Goal: Task Accomplishment & Management: Use online tool/utility

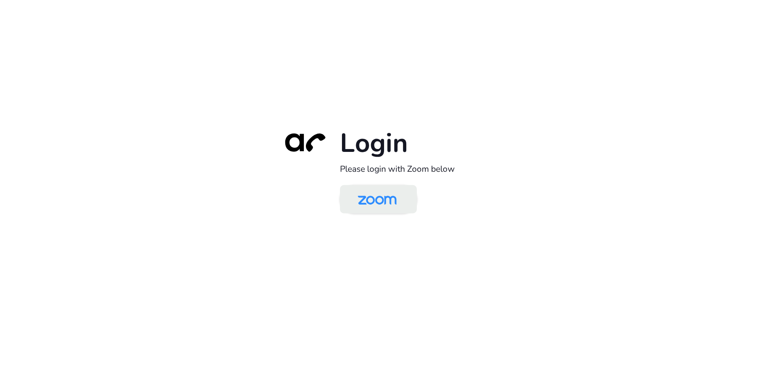
click at [393, 210] on img at bounding box center [377, 200] width 56 height 26
click at [376, 201] on img at bounding box center [377, 200] width 56 height 26
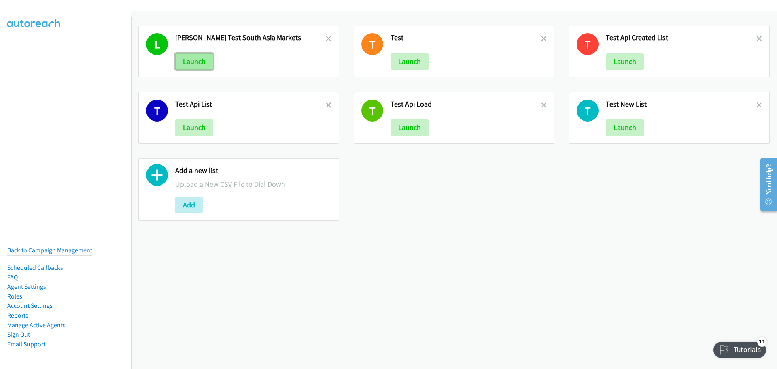
click at [191, 61] on button "Launch" at bounding box center [194, 61] width 38 height 16
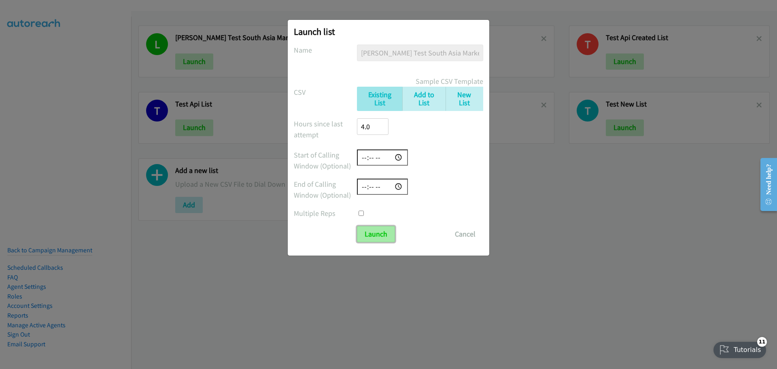
click at [380, 238] on input "Launch" at bounding box center [376, 234] width 38 height 16
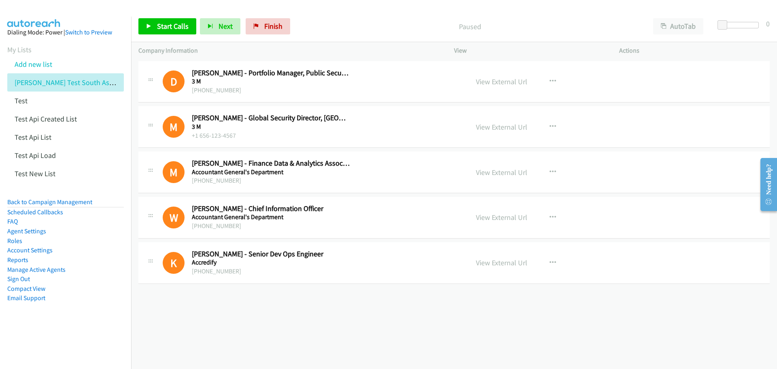
click at [227, 91] on div "[PHONE_NUMBER]" at bounding box center [271, 90] width 158 height 10
click at [166, 21] on link "Start Calls" at bounding box center [167, 26] width 58 height 16
click at [17, 46] on link "My Lists" at bounding box center [19, 49] width 24 height 9
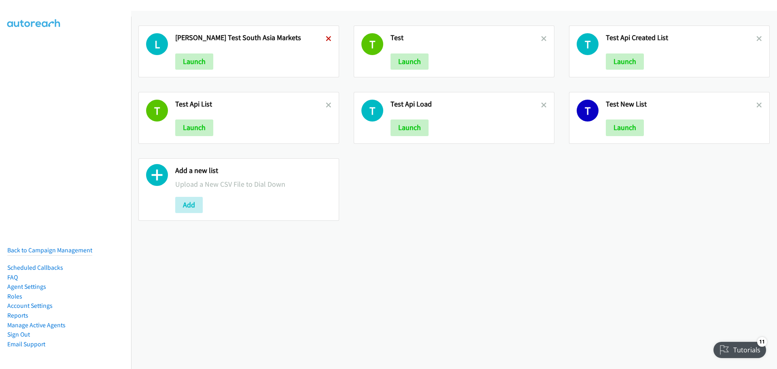
click at [326, 40] on icon at bounding box center [329, 39] width 6 height 6
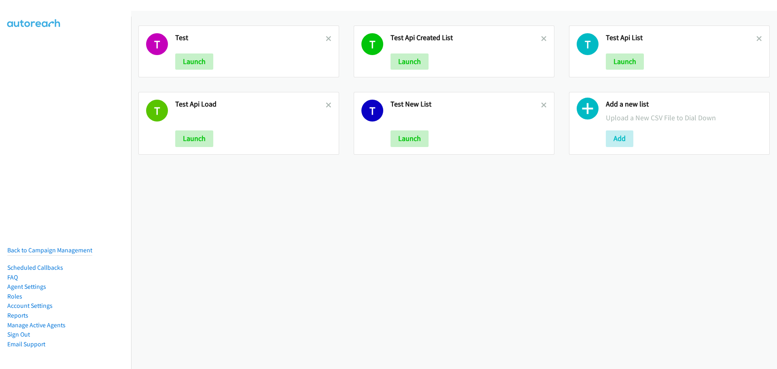
click at [326, 40] on icon at bounding box center [329, 39] width 6 height 6
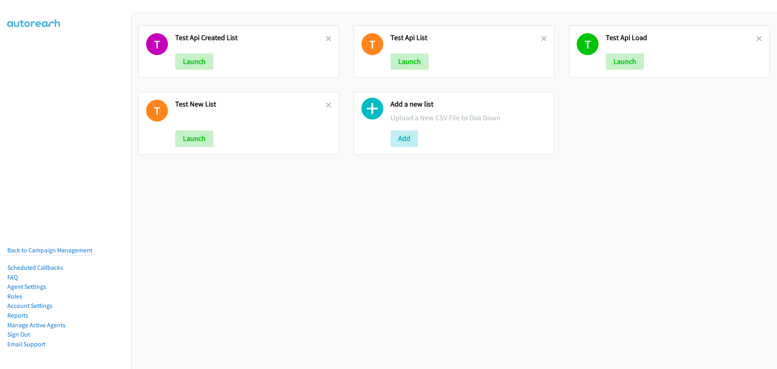
click at [326, 40] on icon at bounding box center [329, 39] width 6 height 6
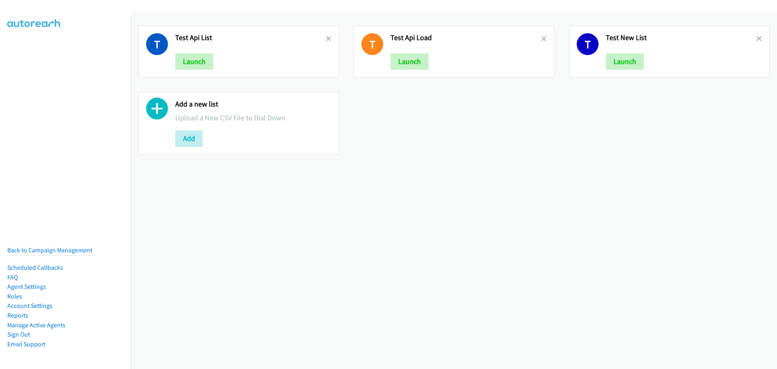
click at [326, 40] on icon at bounding box center [329, 39] width 6 height 6
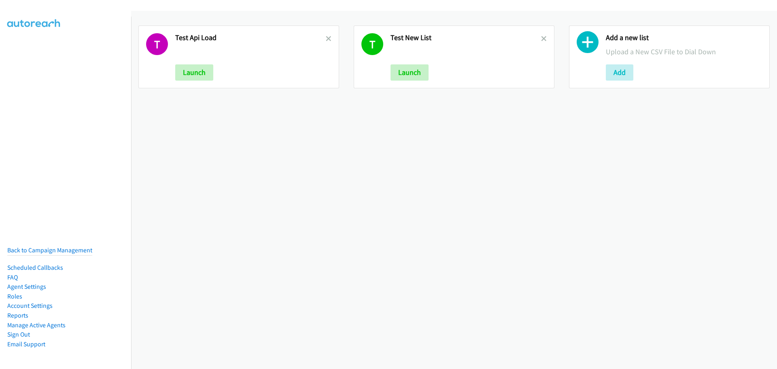
click at [326, 40] on icon at bounding box center [329, 39] width 6 height 6
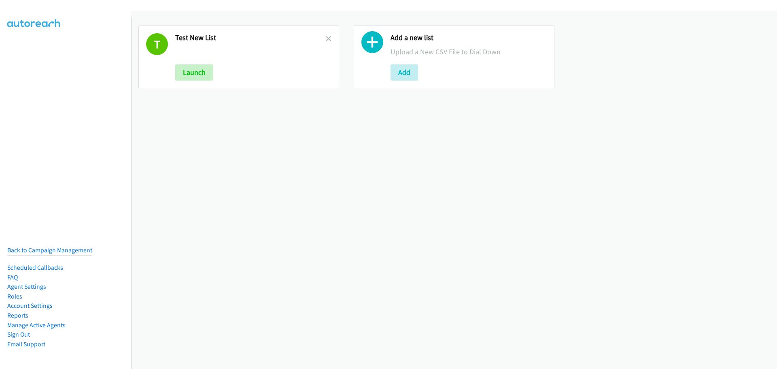
click at [326, 40] on icon at bounding box center [329, 39] width 6 height 6
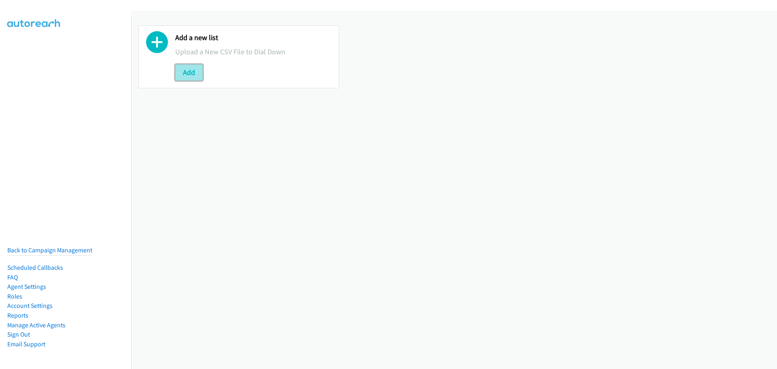
click at [192, 72] on button "Add" at bounding box center [189, 72] width 28 height 16
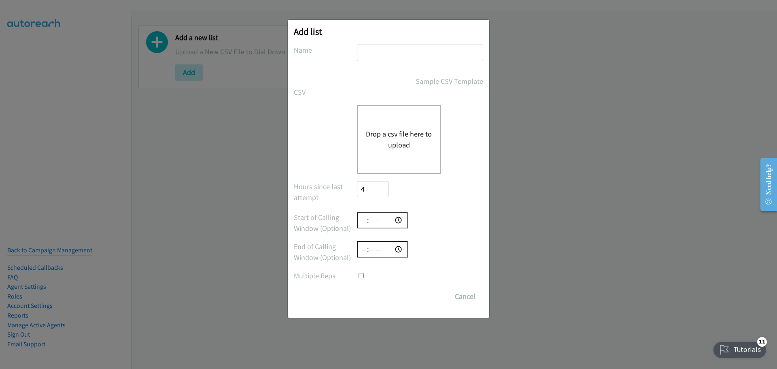
click at [375, 53] on input "text" at bounding box center [420, 53] width 126 height 17
type input "test"
click at [336, 157] on div "Drop a csv file here to upload" at bounding box center [388, 139] width 189 height 69
click at [399, 133] on button "Drop a csv file here to upload" at bounding box center [399, 139] width 66 height 22
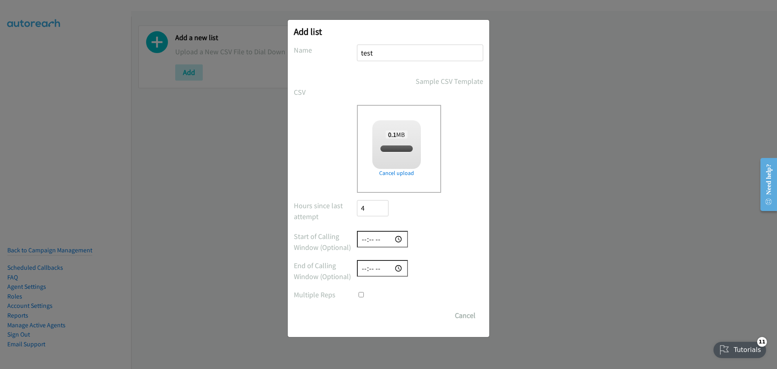
checkbox input "true"
click at [378, 312] on input "Save List" at bounding box center [378, 315] width 42 height 16
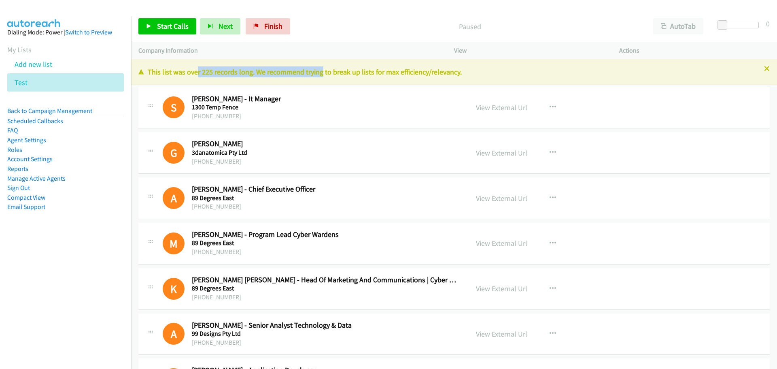
drag, startPoint x: 193, startPoint y: 72, endPoint x: 317, endPoint y: 70, distance: 123.8
click at [317, 70] on p "This list was over 225 records long. We recommend trying to break up lists for …" at bounding box center [453, 71] width 631 height 11
click at [337, 70] on p "This list was over 225 records long. We recommend trying to break up lists for …" at bounding box center [453, 71] width 631 height 11
